Goal: Navigation & Orientation: Find specific page/section

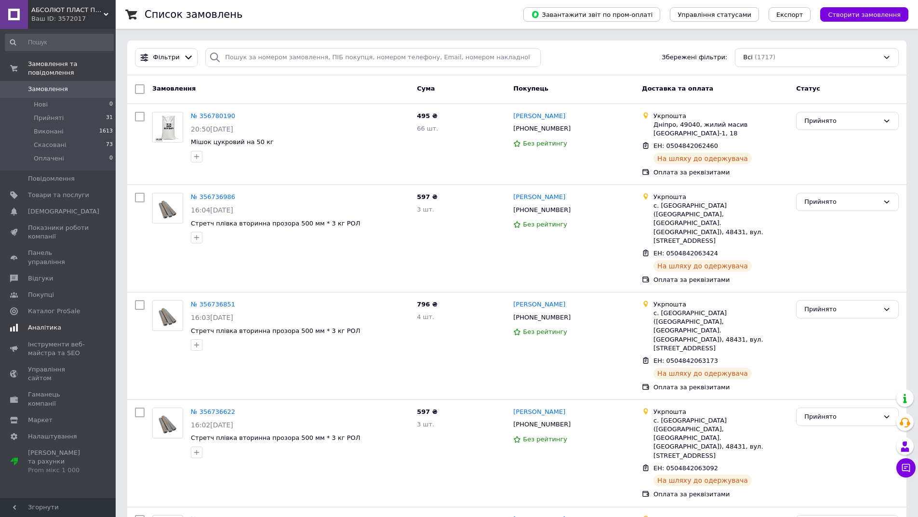
click at [49, 323] on span "Аналітика" at bounding box center [44, 327] width 33 height 9
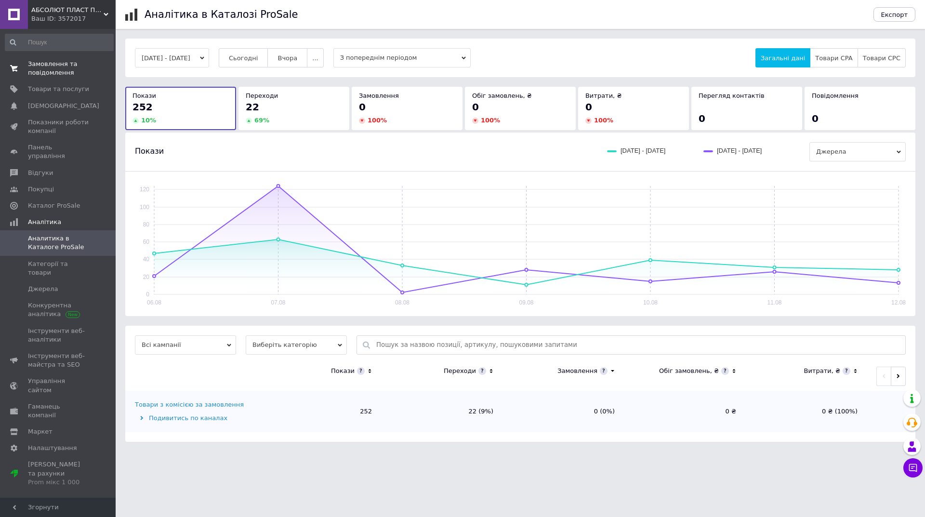
click at [43, 71] on span "Замовлення та повідомлення" at bounding box center [58, 68] width 61 height 17
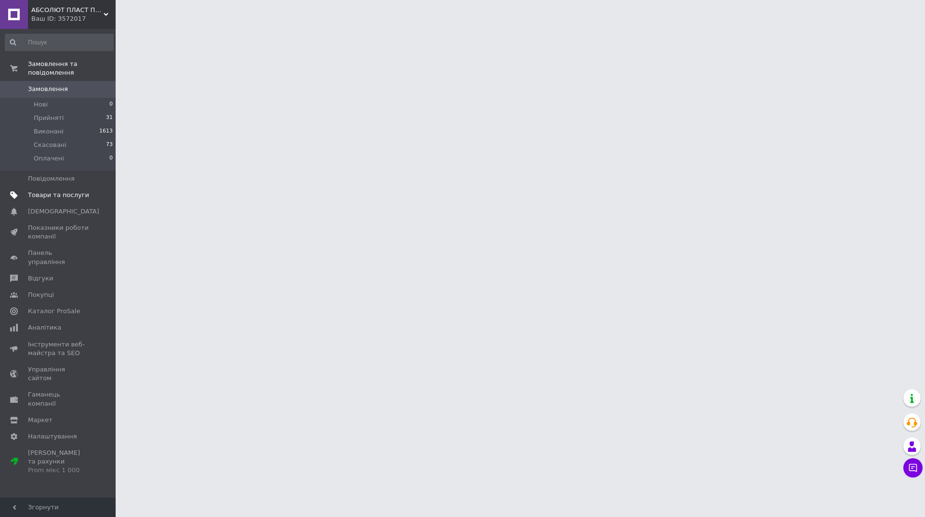
click at [53, 191] on span "Товари та послуги" at bounding box center [58, 195] width 61 height 9
